Goal: Check status: Check status

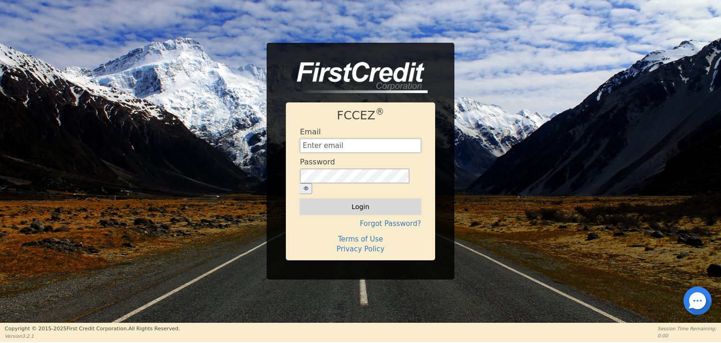
type input "[EMAIL_ADDRESS][DOMAIN_NAME]"
click at [359, 201] on button "Login" at bounding box center [360, 206] width 121 height 16
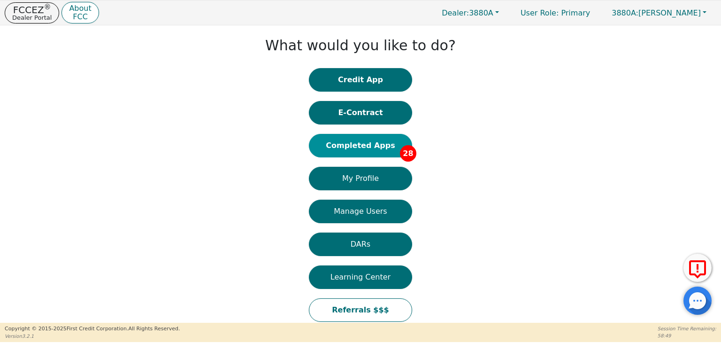
click at [372, 147] on button "Completed Apps 28" at bounding box center [360, 145] width 103 height 23
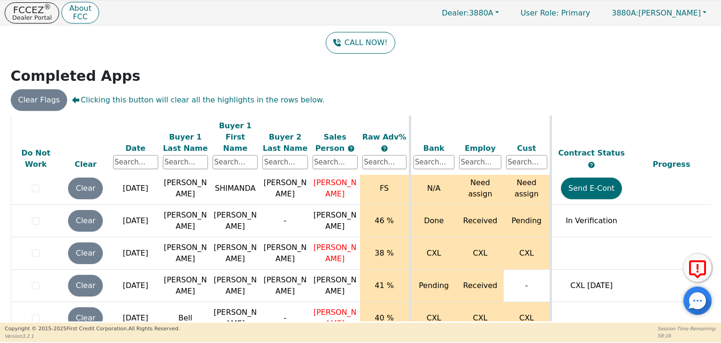
scroll to position [832, 0]
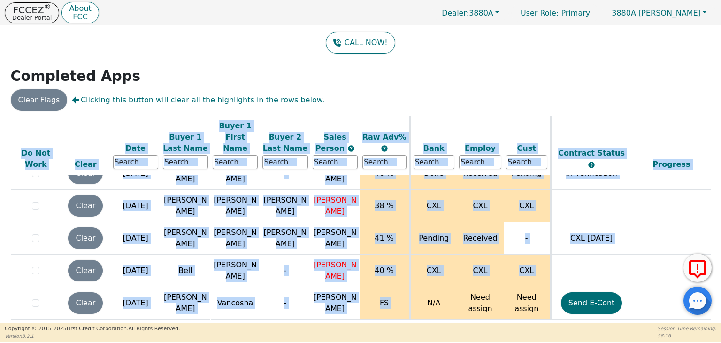
drag, startPoint x: 419, startPoint y: 317, endPoint x: 495, endPoint y: 318, distance: 76.0
click at [522, 320] on div "ALL VALUES ON THIS PAGE ARE UPDATED IN REAL TIME VERIFICATION STATUS Do Not Wor…" at bounding box center [360, 219] width 707 height 208
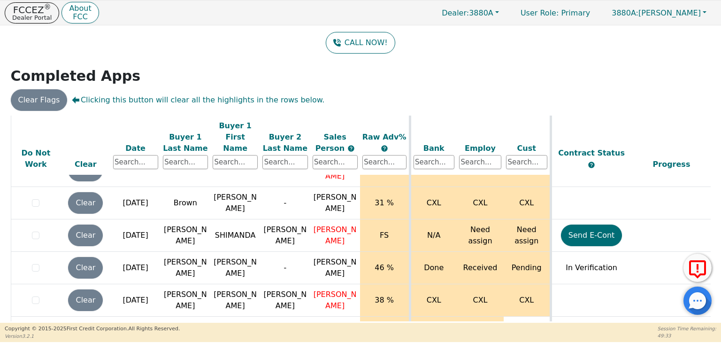
scroll to position [831, 0]
